Goal: Transaction & Acquisition: Purchase product/service

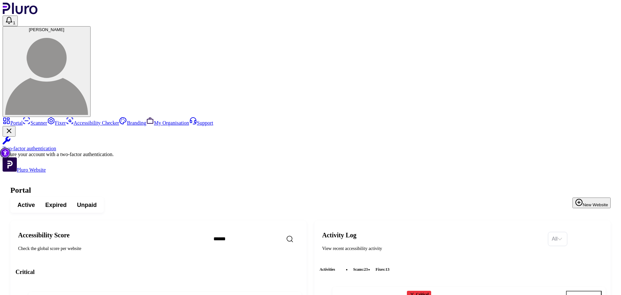
click at [264, 232] on input "Search" at bounding box center [263, 239] width 111 height 14
type input "***"
click at [284, 295] on icon "Open settings" at bounding box center [281, 301] width 5 height 6
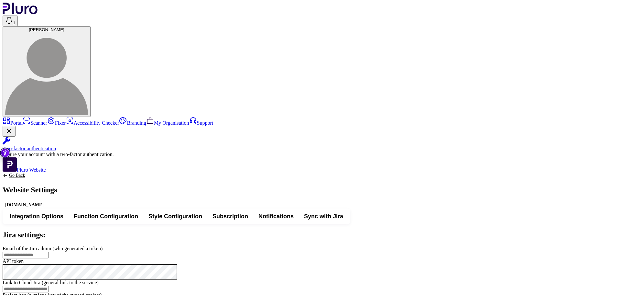
drag, startPoint x: 204, startPoint y: 82, endPoint x: 208, endPoint y: 81, distance: 4.3
click at [63, 212] on span "Integration Options" at bounding box center [37, 216] width 54 height 8
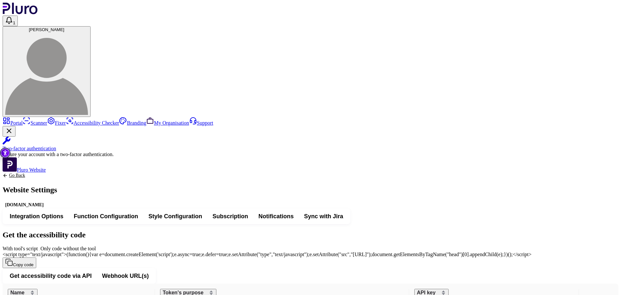
click at [138, 212] on span "Function Configuration" at bounding box center [106, 216] width 64 height 8
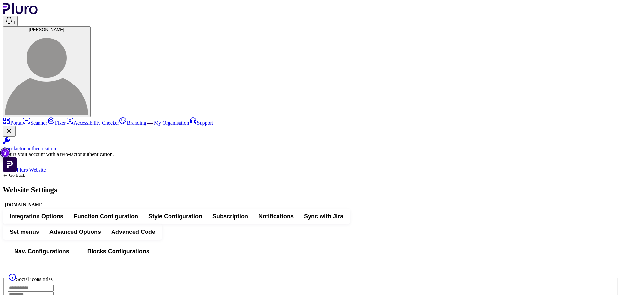
click at [197, 239] on div "Nav. Configurations Blocks Configurations" at bounding box center [311, 250] width 616 height 23
click at [69, 247] on span "Nav. Configurations" at bounding box center [41, 251] width 55 height 8
click at [57, 173] on div "Go Back Website Settings isrotelshop.konimbo.co.il" at bounding box center [30, 191] width 55 height 36
click at [57, 173] on link "Go Back" at bounding box center [30, 175] width 55 height 5
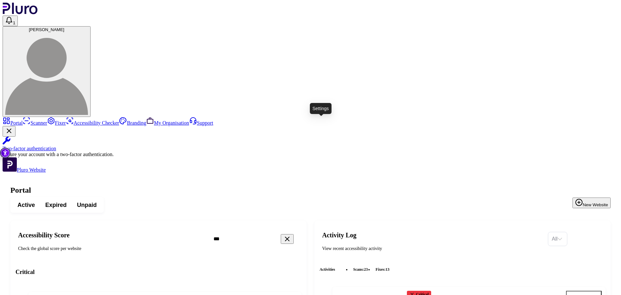
click at [285, 295] on icon "Open settings" at bounding box center [281, 300] width 6 height 6
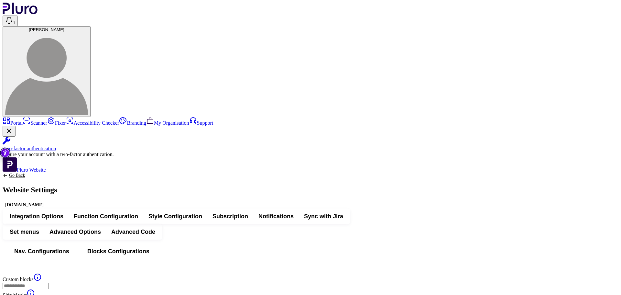
scroll to position [307, 0]
click at [8, 173] on icon "Back to previous screen" at bounding box center [5, 175] width 5 height 5
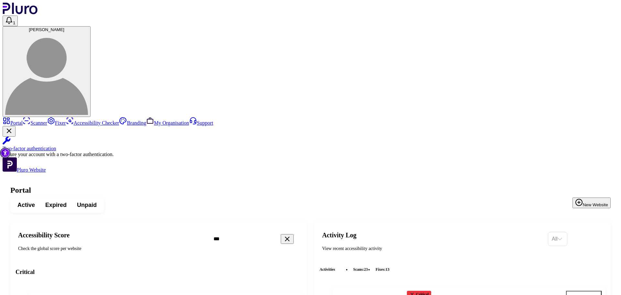
click at [261, 295] on icon "Reset the cache" at bounding box center [258, 300] width 6 height 6
click at [265, 232] on input "***" at bounding box center [263, 239] width 111 height 14
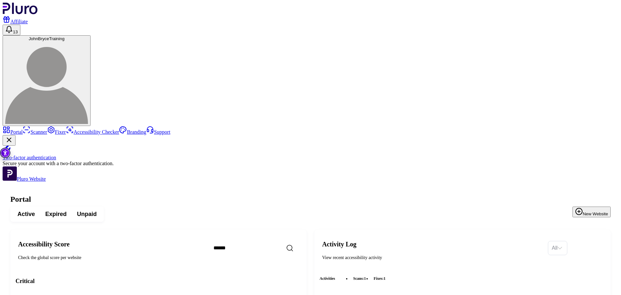
click at [67, 210] on span "Expired" at bounding box center [55, 214] width 21 height 8
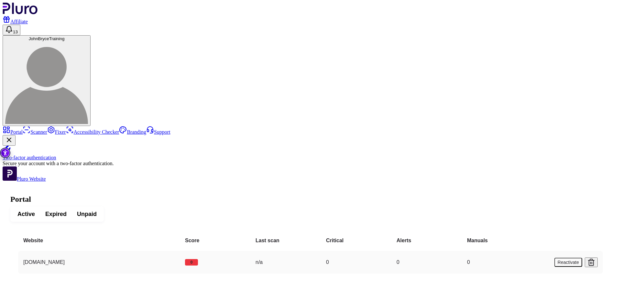
click at [570, 258] on button "Reactivate" at bounding box center [569, 262] width 28 height 9
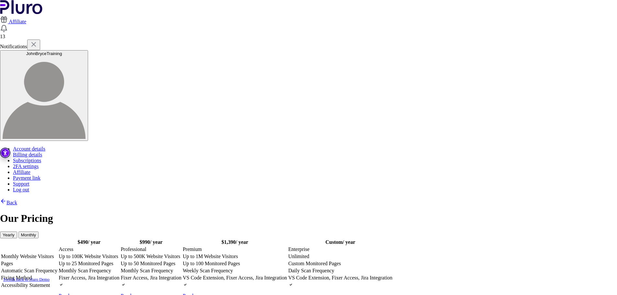
click at [120, 253] on td "Up to 100K Website Visitors" at bounding box center [88, 256] width 61 height 6
click at [85, 293] on link "Purchase" at bounding box center [72, 296] width 27 height 6
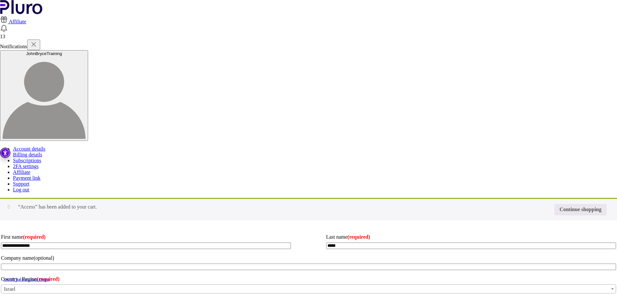
click at [0, 0] on form "If you have a coupon code, please apply it below. Coupon: Apply coupon" at bounding box center [0, 0] width 0 height 0
type input "**********"
click at [0, 0] on input "Coupon:" at bounding box center [0, 0] width 0 height 0
type input "*"
type input "********"
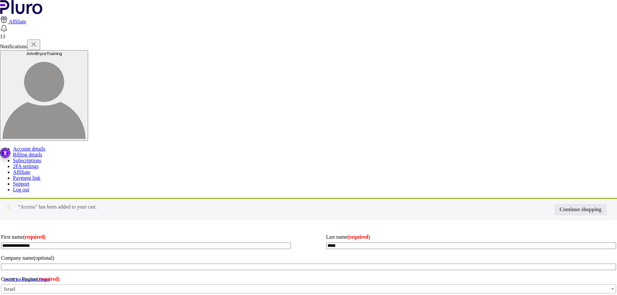
click at [0, 0] on button "Apply coupon" at bounding box center [0, 0] width 0 height 0
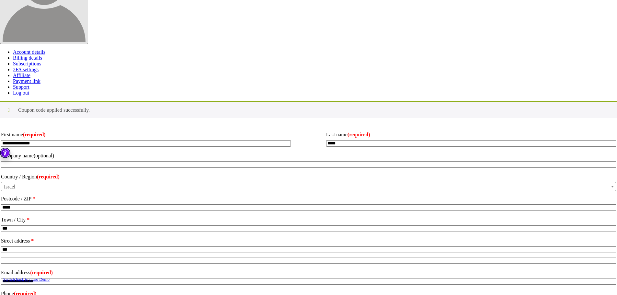
scroll to position [97, 0]
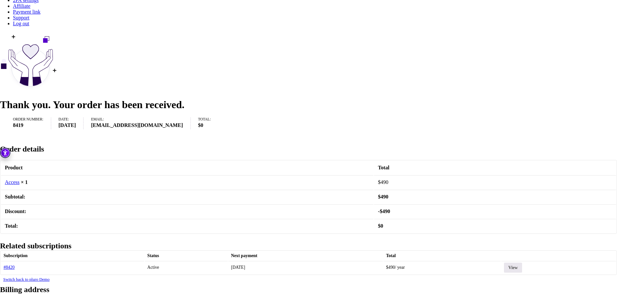
scroll to position [181, 0]
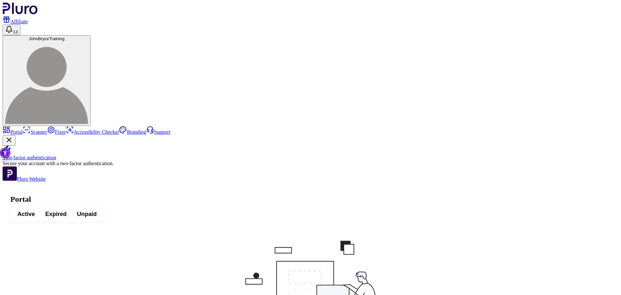
click at [35, 210] on span "Active" at bounding box center [25, 214] width 17 height 8
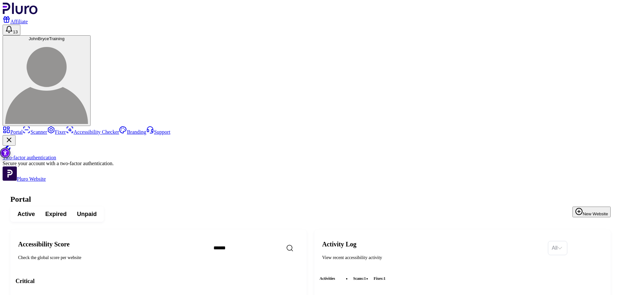
copy div "[DOMAIN_NAME]"
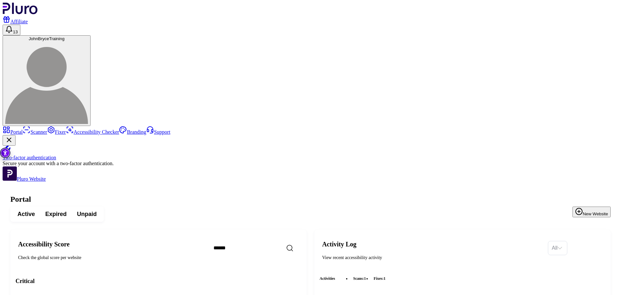
copy div "[DOMAIN_NAME]"
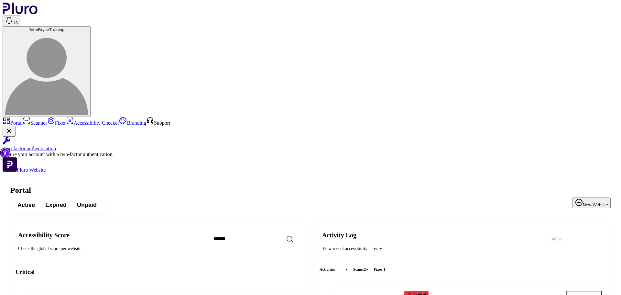
copy h3 "[DOMAIN_NAME][PERSON_NAME]"
